Goal: Task Accomplishment & Management: Complete application form

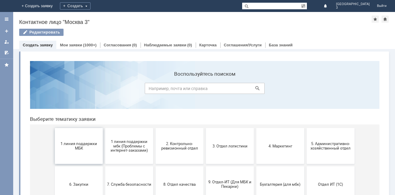
click at [88, 144] on span "1 линия поддержки МБК" at bounding box center [79, 146] width 44 height 9
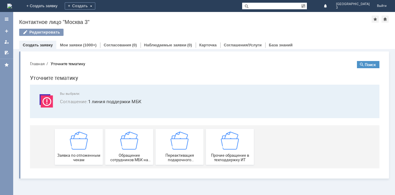
click at [88, 144] on div "Заявка по отложенным чекам" at bounding box center [79, 147] width 44 height 31
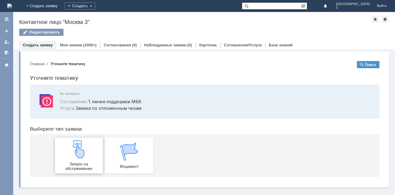
click at [88, 148] on div "Запрос на обслуживание" at bounding box center [79, 155] width 44 height 31
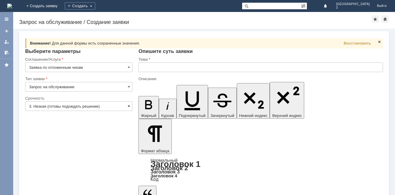
click at [129, 106] on span at bounding box center [129, 106] width 2 height 5
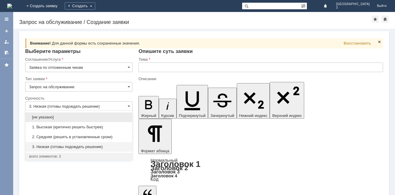
click at [112, 135] on span "2. Средняя (решить в установленные сроки)" at bounding box center [78, 137] width 99 height 5
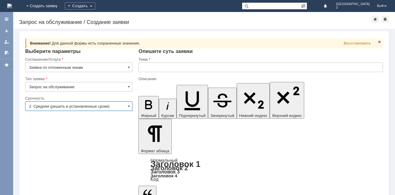
type input "2. Средняя (решить в установленные сроки)"
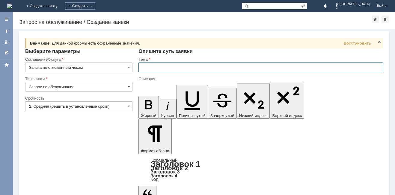
click at [140, 67] on input "text" at bounding box center [260, 68] width 244 height 10
